Goal: Ask a question

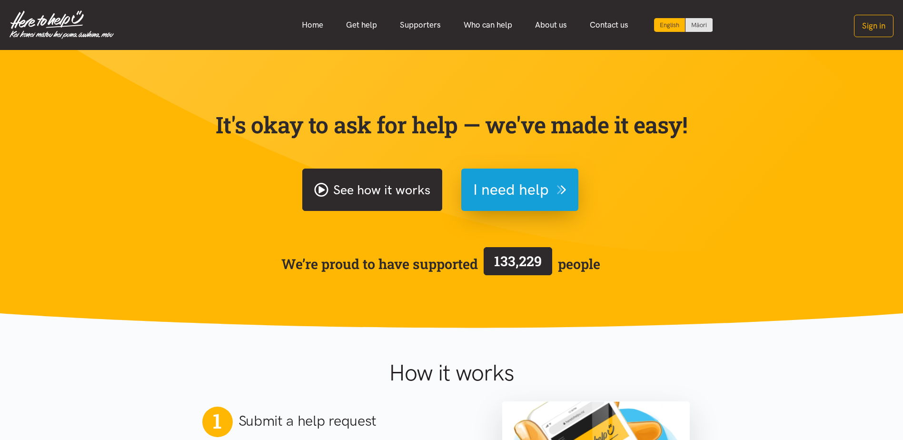
click at [403, 199] on link "See how it works" at bounding box center [372, 189] width 140 height 42
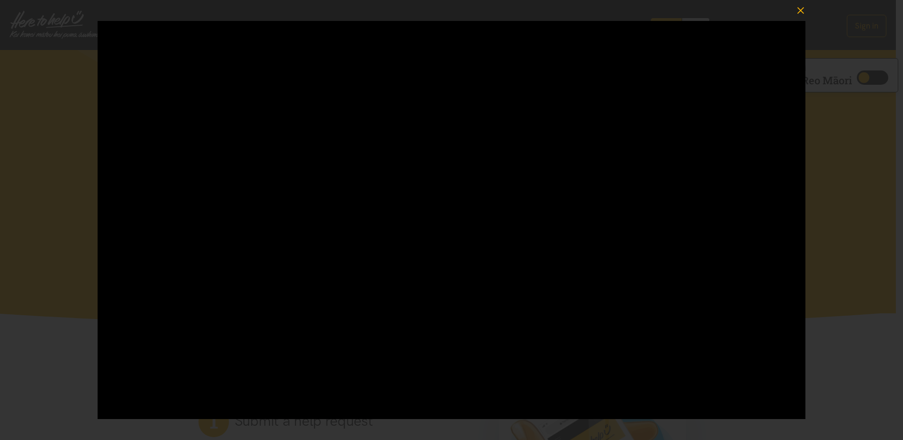
click at [798, 9] on icon "button" at bounding box center [800, 10] width 7 height 7
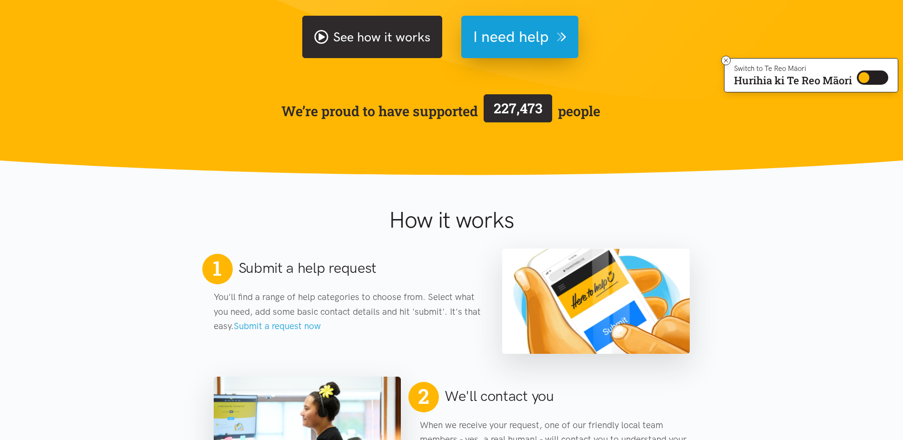
scroll to position [286, 0]
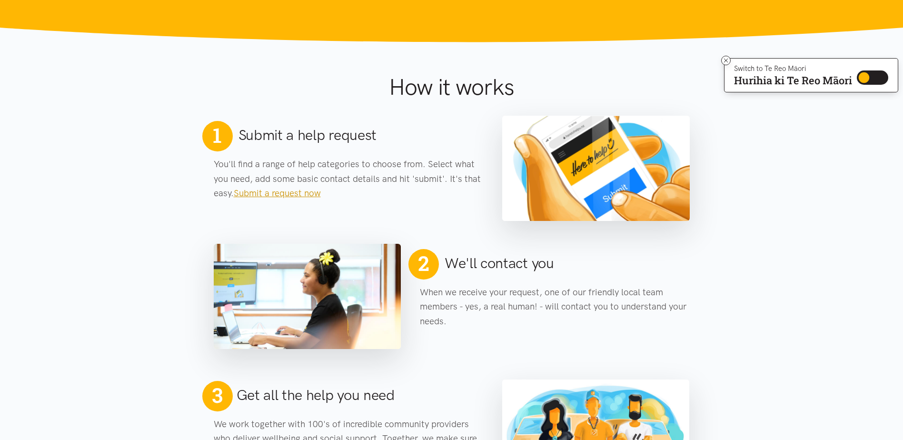
click at [289, 191] on link "Submit a request now" at bounding box center [277, 193] width 87 height 11
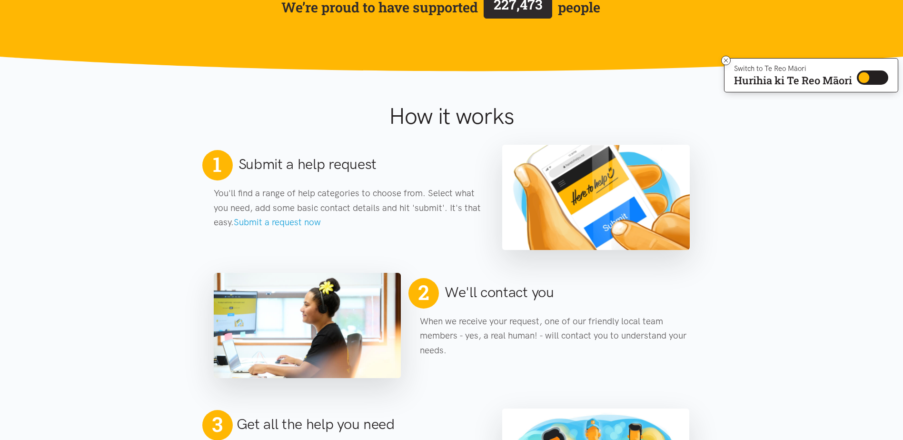
scroll to position [333, 0]
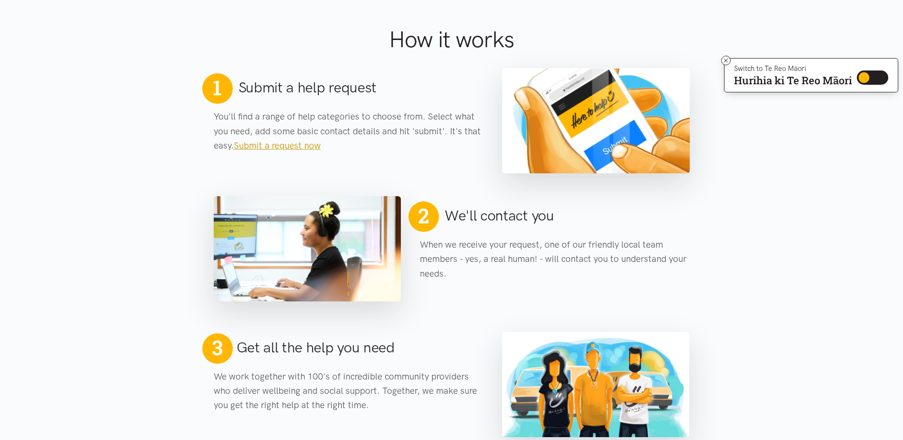
click at [290, 144] on link "Submit a request now" at bounding box center [277, 145] width 87 height 11
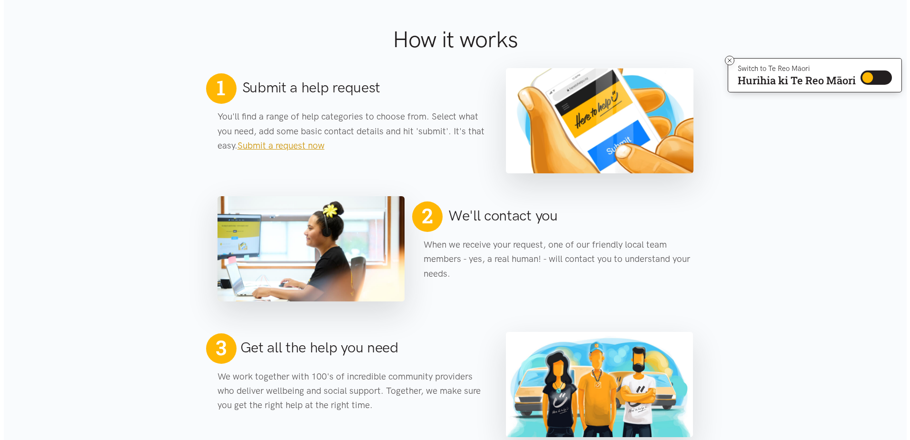
scroll to position [0, 0]
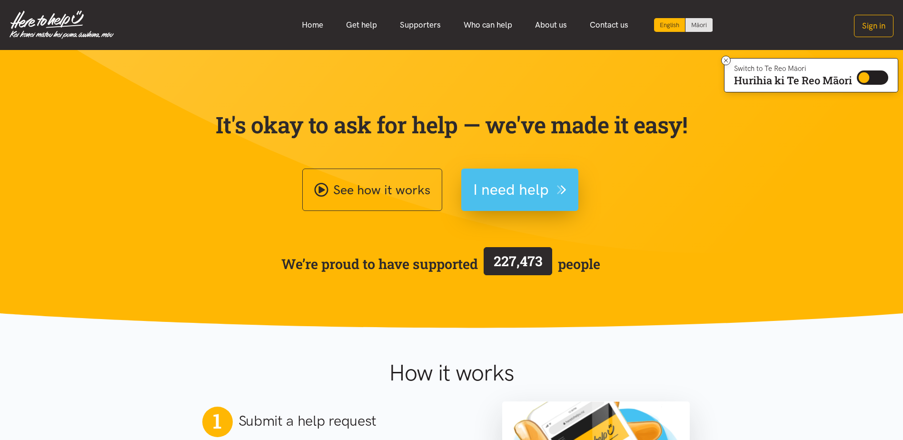
click at [510, 199] on span "I need help" at bounding box center [511, 190] width 76 height 24
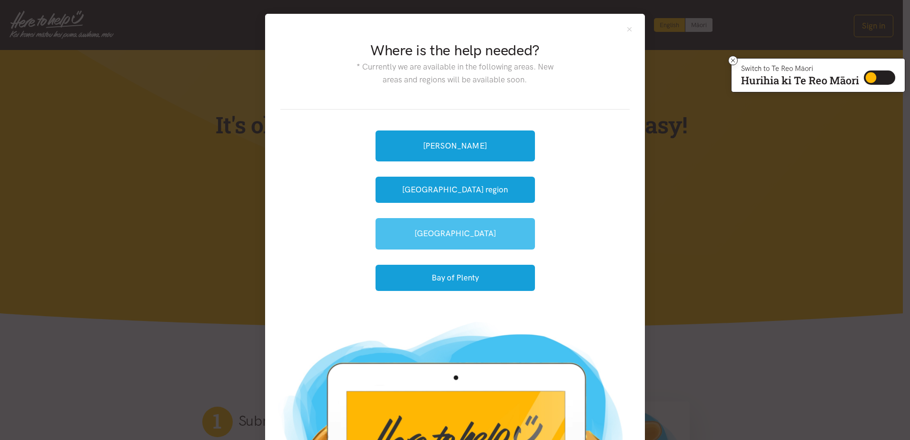
click at [457, 241] on link "[GEOGRAPHIC_DATA]" at bounding box center [455, 233] width 159 height 31
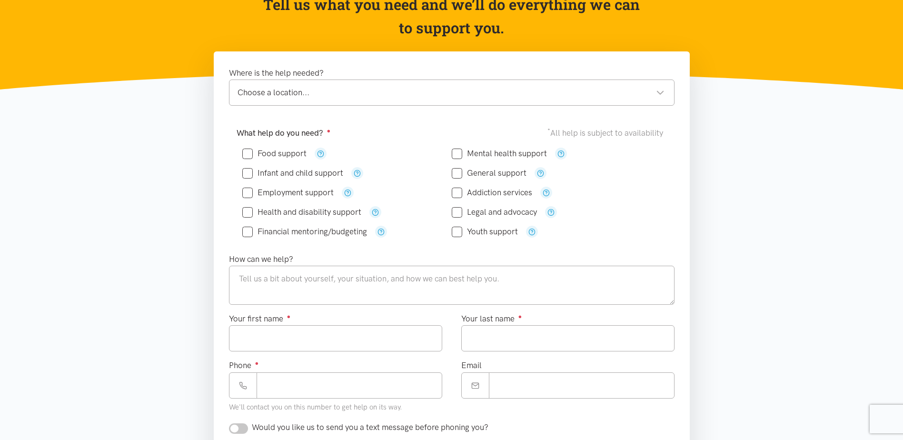
scroll to position [48, 0]
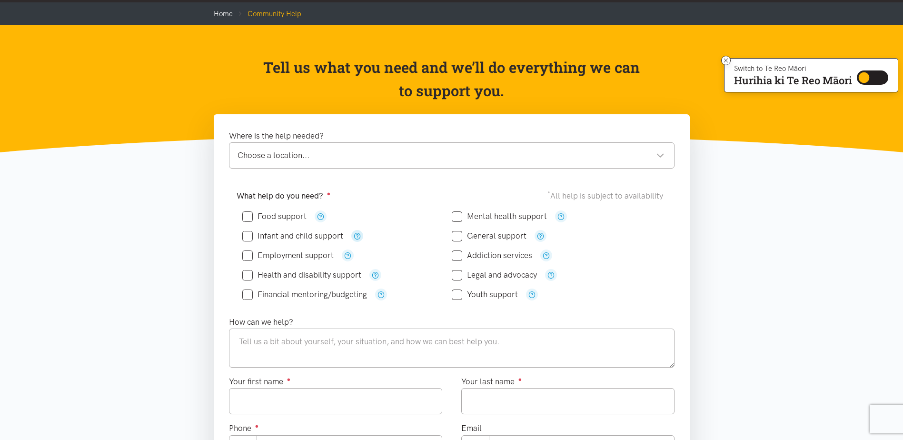
click at [357, 237] on icon "button" at bounding box center [357, 235] width 7 height 7
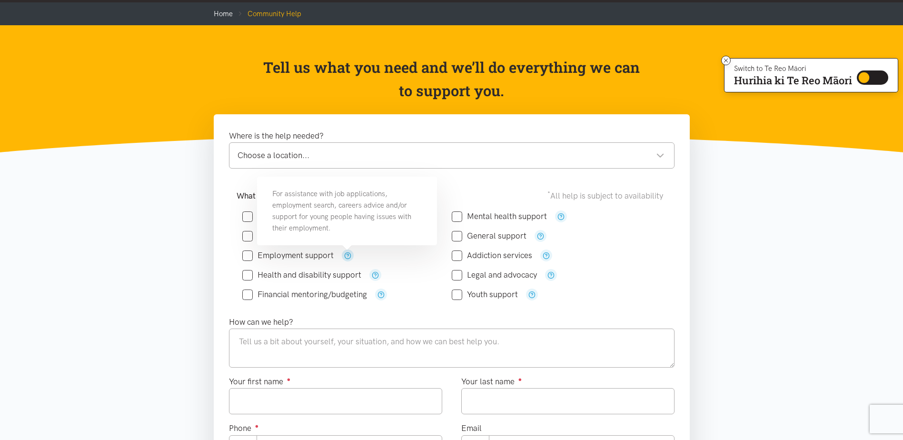
click at [344, 253] on icon "button" at bounding box center [347, 255] width 7 height 7
click at [376, 278] on icon "button" at bounding box center [375, 274] width 7 height 7
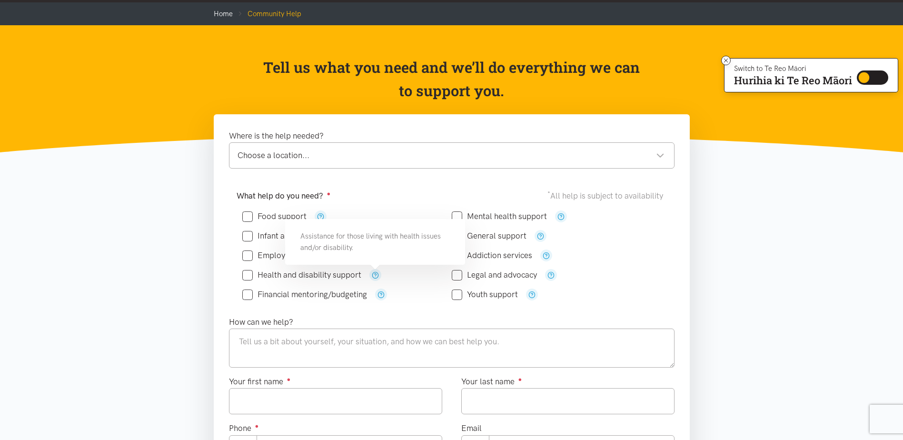
click at [373, 291] on div "Financial mentoring/budgeting" at bounding box center [346, 294] width 209 height 12
click at [379, 296] on icon "button" at bounding box center [380, 294] width 7 height 7
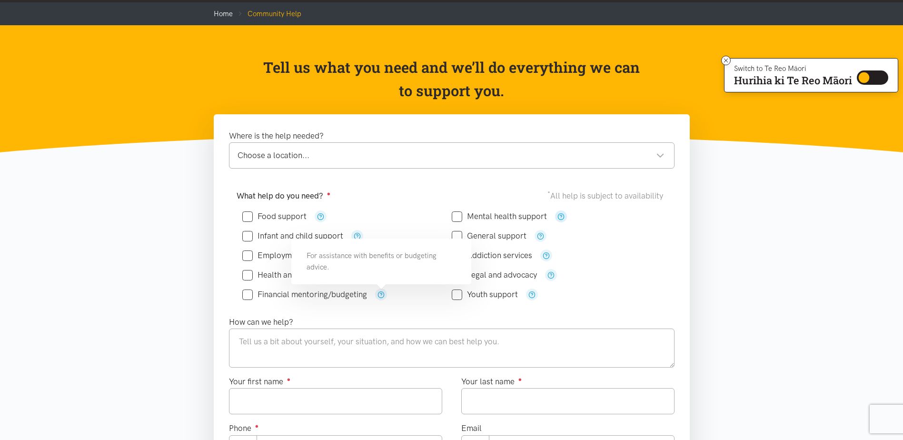
click at [562, 214] on icon "button" at bounding box center [560, 216] width 7 height 7
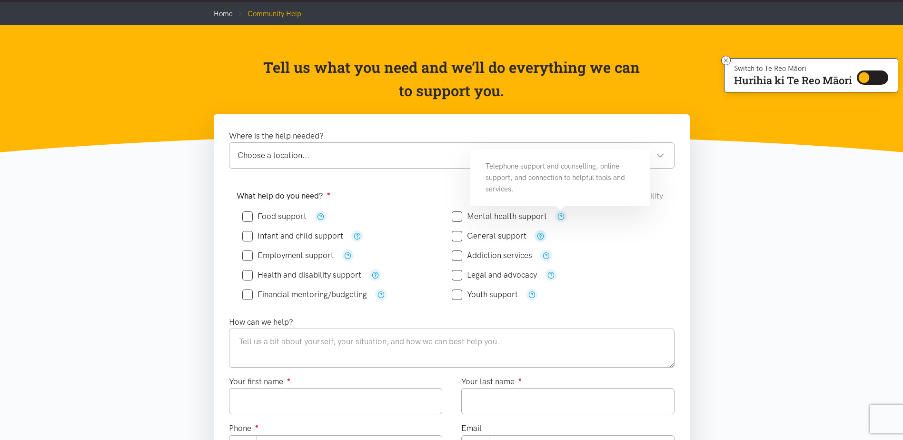
click at [542, 237] on icon "button" at bounding box center [540, 235] width 7 height 7
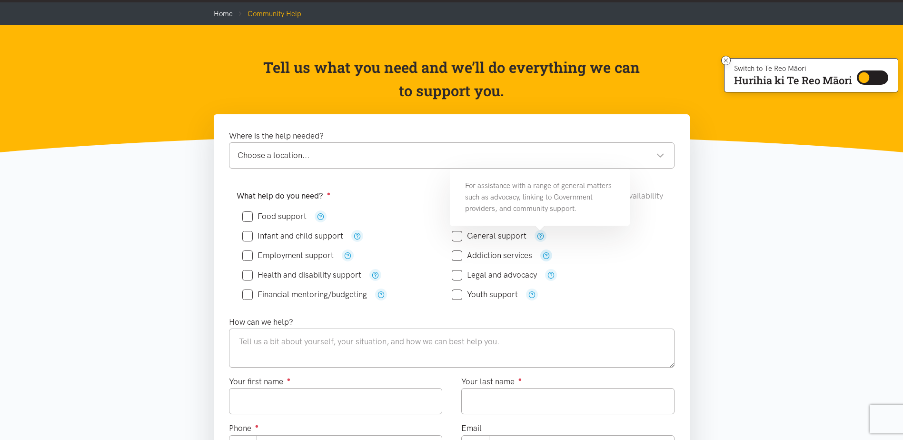
click at [541, 257] on button "button" at bounding box center [546, 255] width 12 height 12
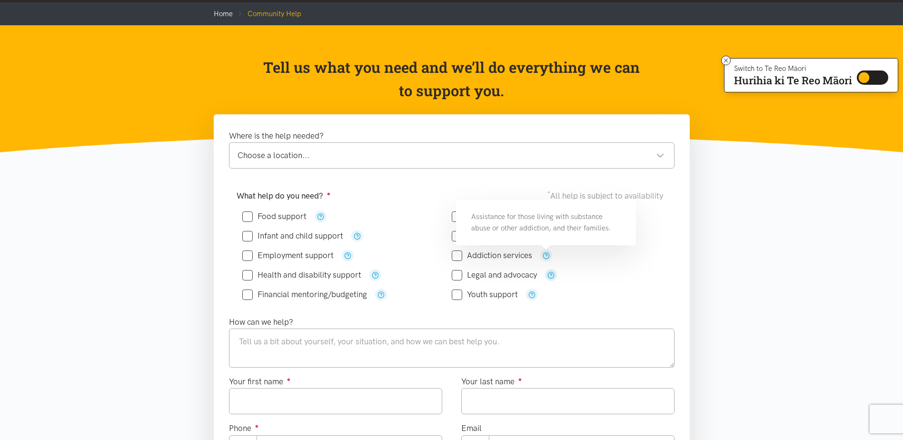
click at [547, 272] on icon "button" at bounding box center [550, 274] width 7 height 7
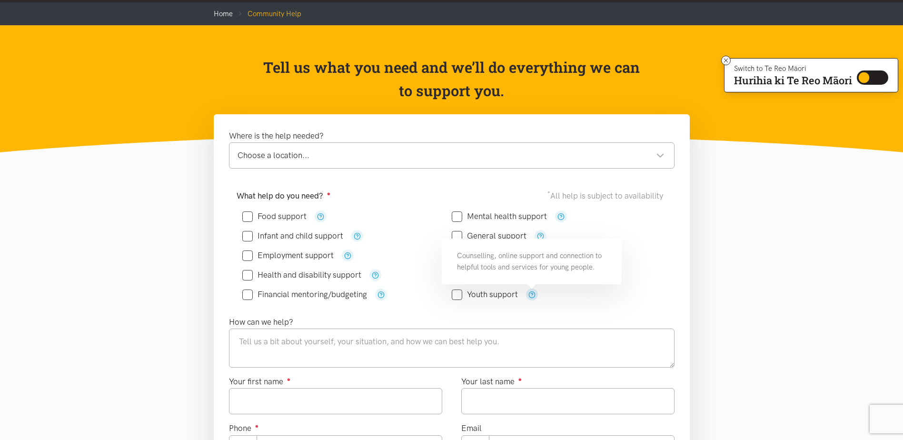
click at [530, 294] on icon "button" at bounding box center [531, 294] width 7 height 7
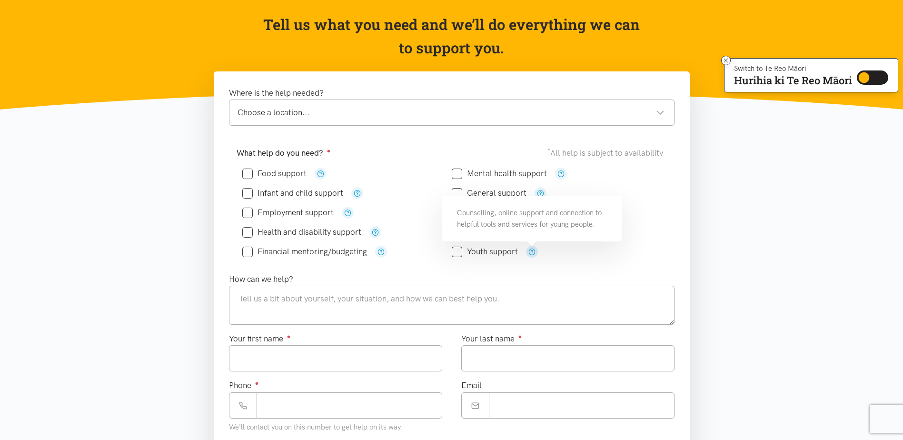
scroll to position [0, 0]
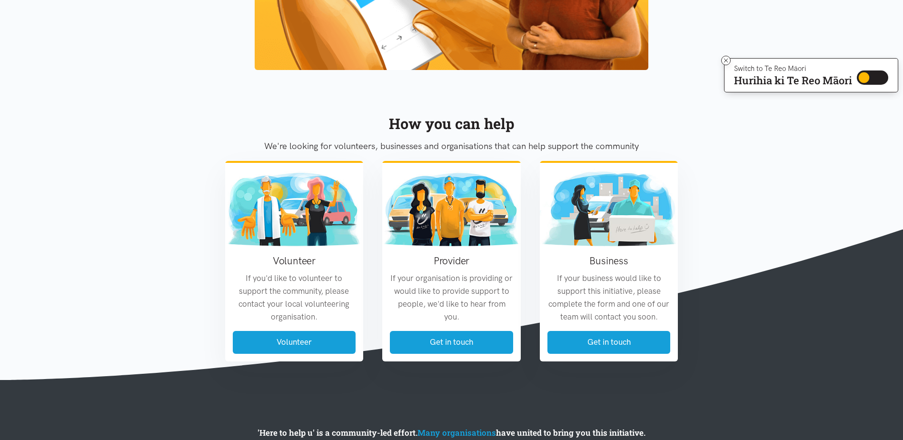
scroll to position [999, 0]
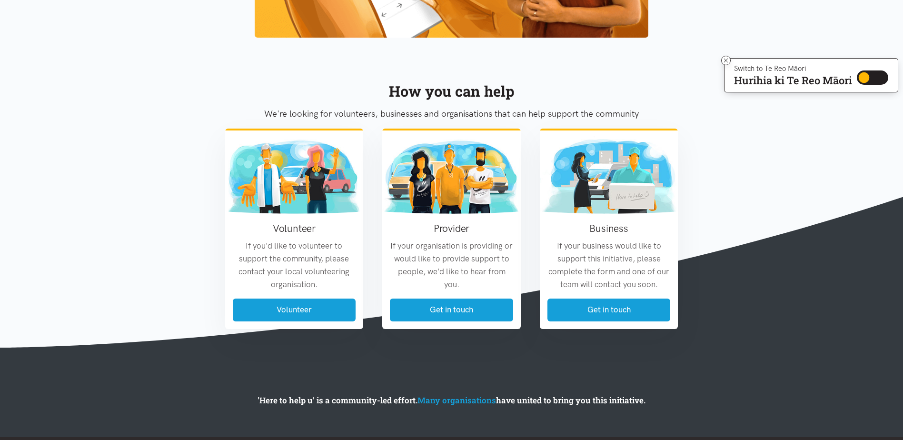
click at [194, 101] on section "How you can help We're looking for volunteers, businesses and organisations tha…" at bounding box center [451, 196] width 903 height 303
click at [325, 307] on link "Volunteer" at bounding box center [294, 308] width 123 height 22
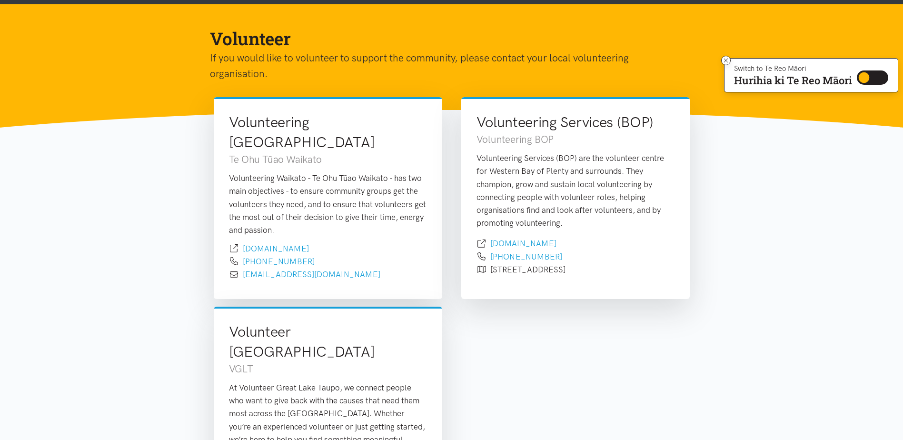
scroll to position [48, 0]
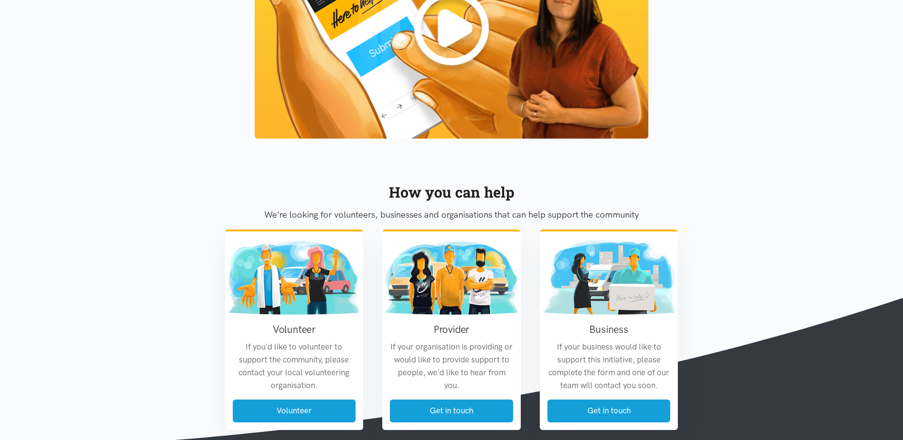
scroll to position [762, 0]
